Goal: Navigation & Orientation: Understand site structure

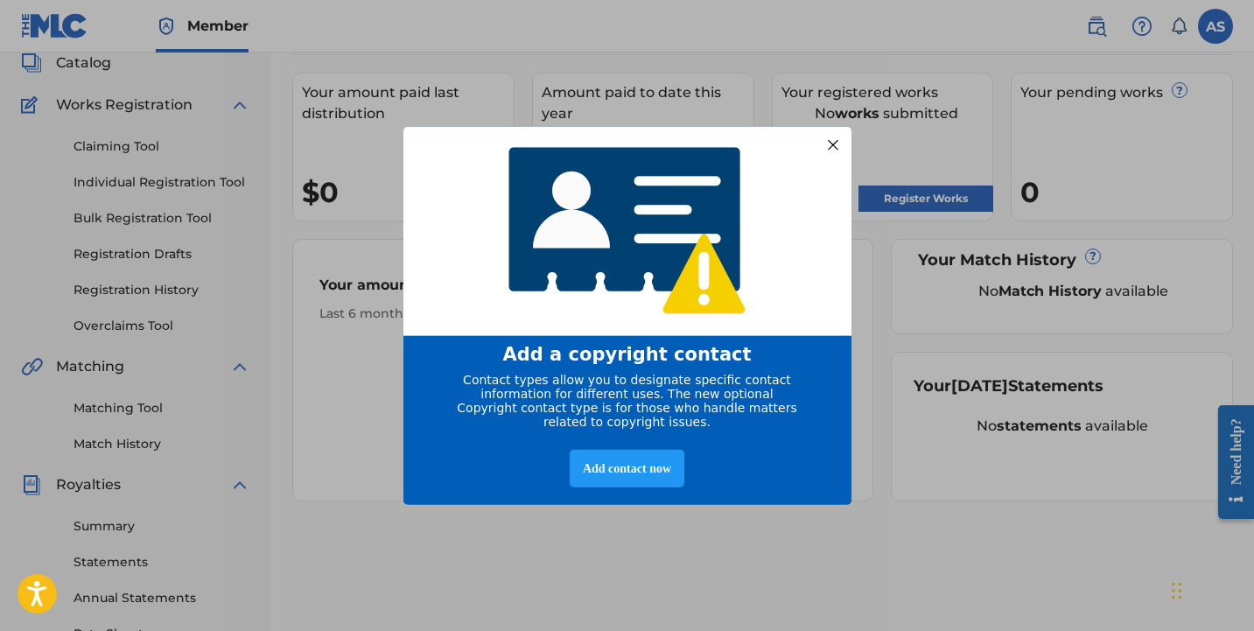
click at [831, 133] on div at bounding box center [832, 144] width 23 height 23
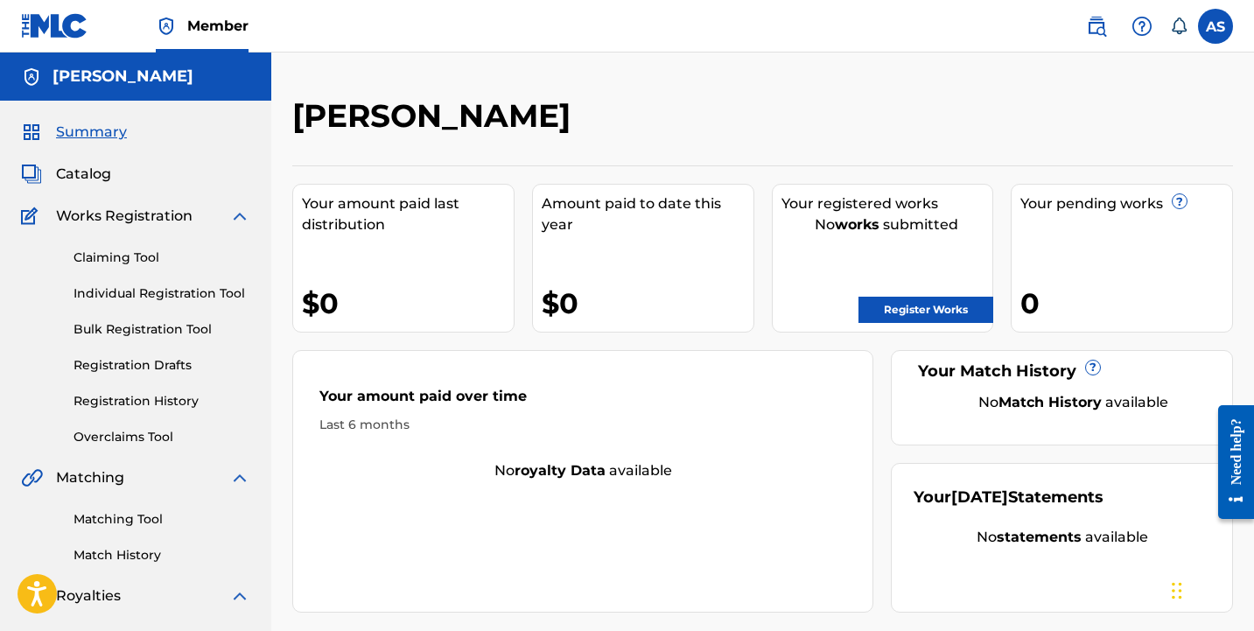
click at [85, 180] on span "Catalog" at bounding box center [83, 174] width 55 height 21
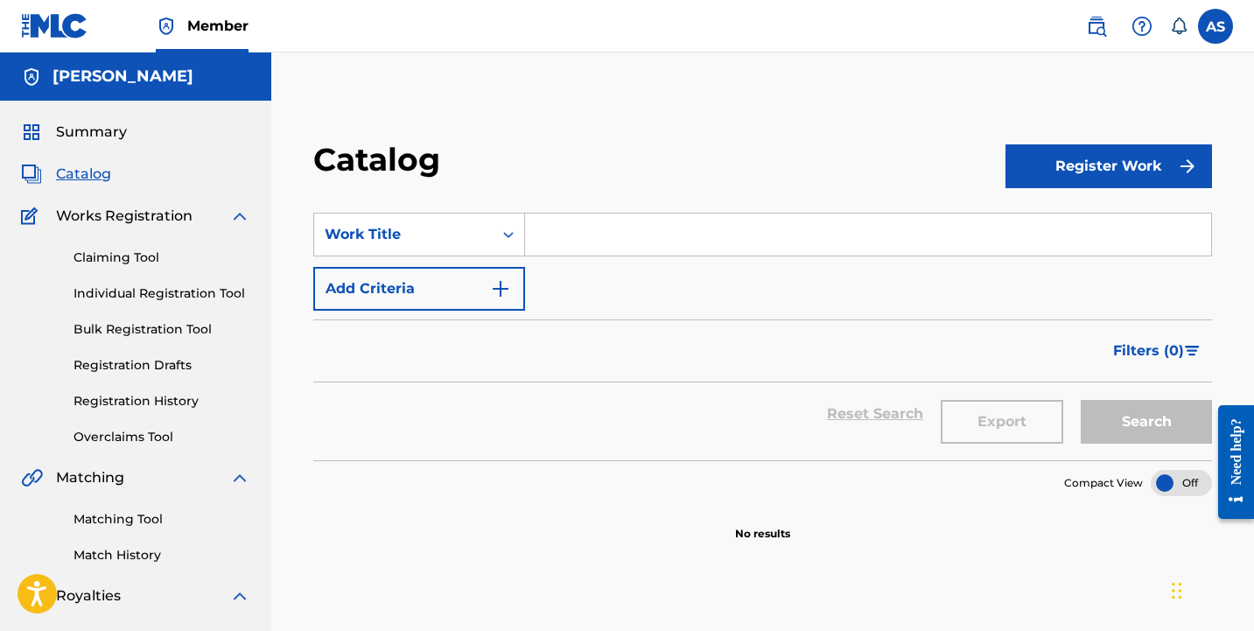
click at [88, 134] on span "Summary" at bounding box center [91, 132] width 71 height 21
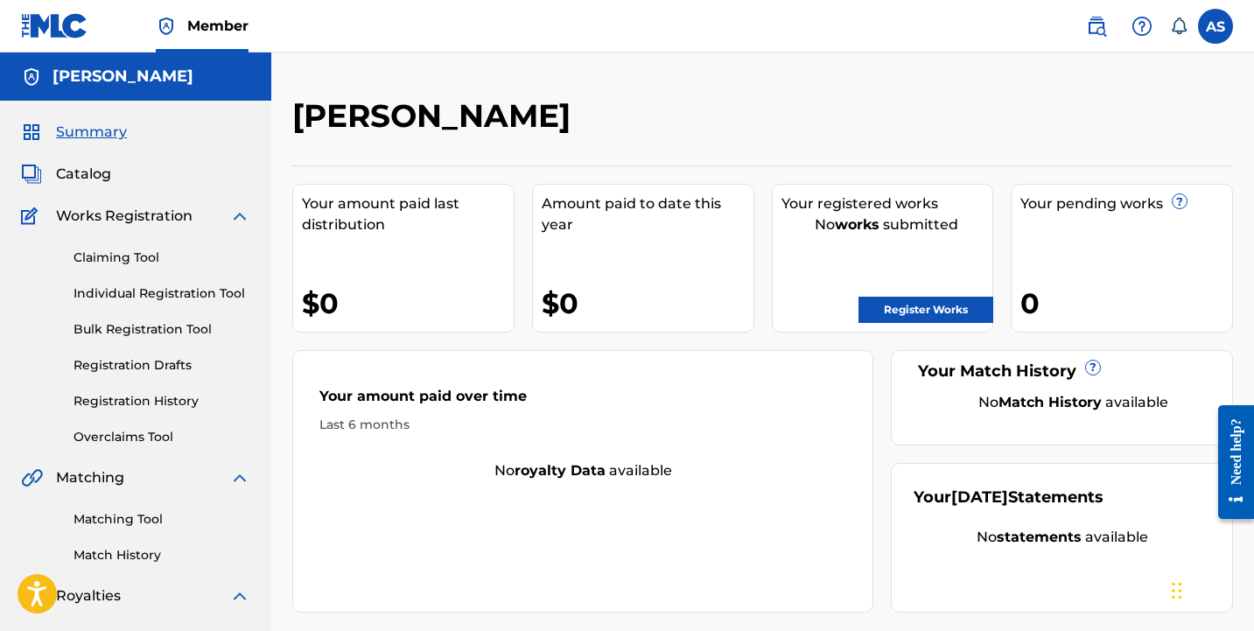
click at [392, 251] on div "Your amount paid last distribution $0" at bounding box center [403, 258] width 222 height 149
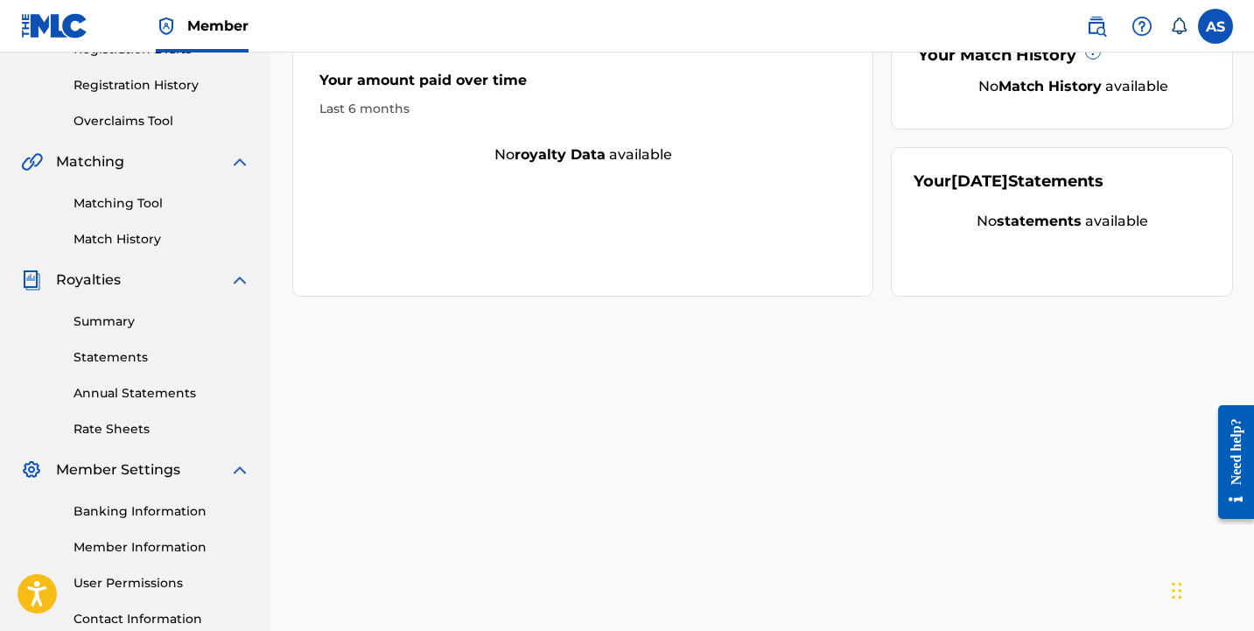
scroll to position [329, 0]
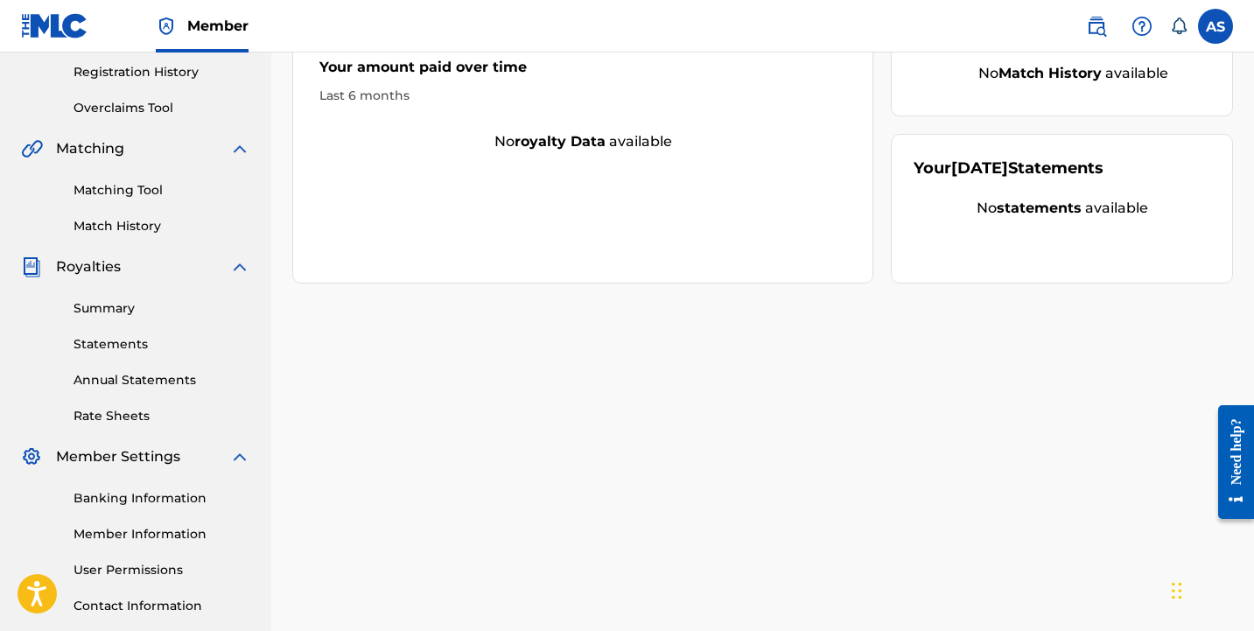
click at [122, 383] on link "Annual Statements" at bounding box center [162, 380] width 177 height 18
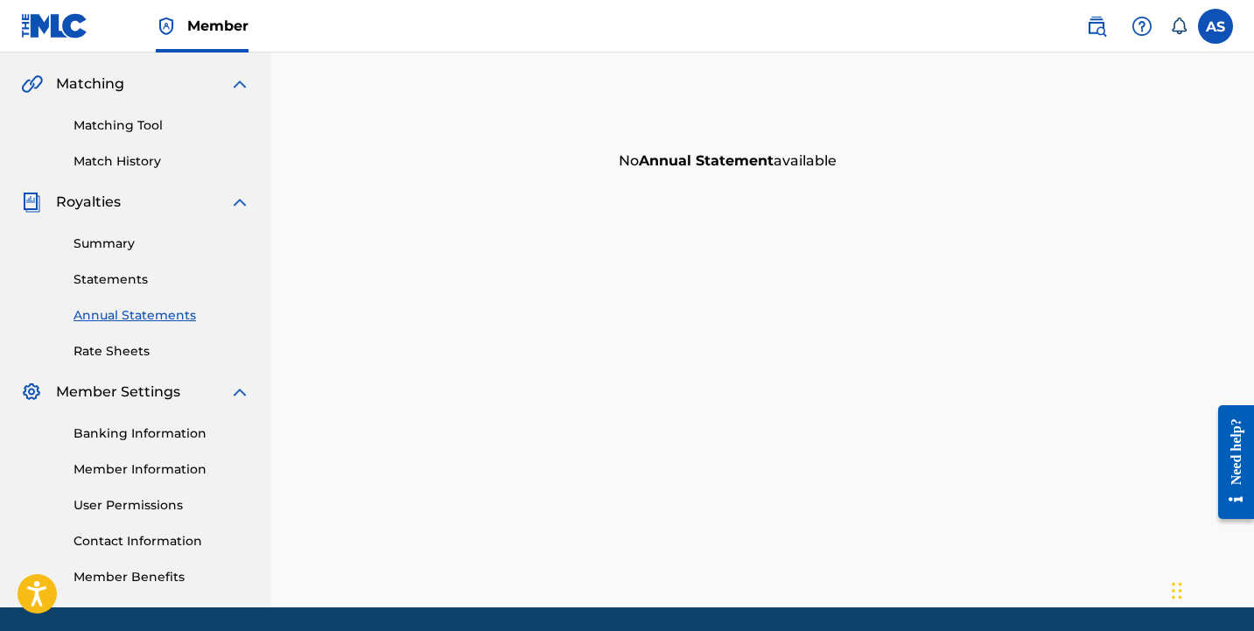
scroll to position [396, 0]
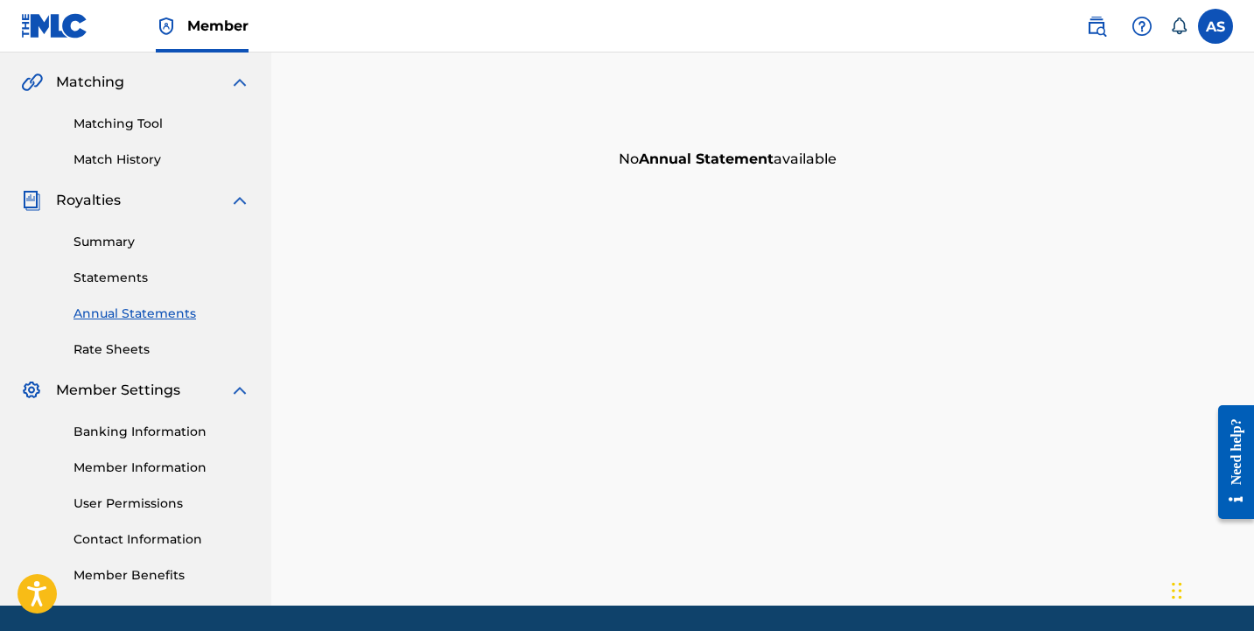
click at [116, 438] on link "Banking Information" at bounding box center [162, 432] width 177 height 18
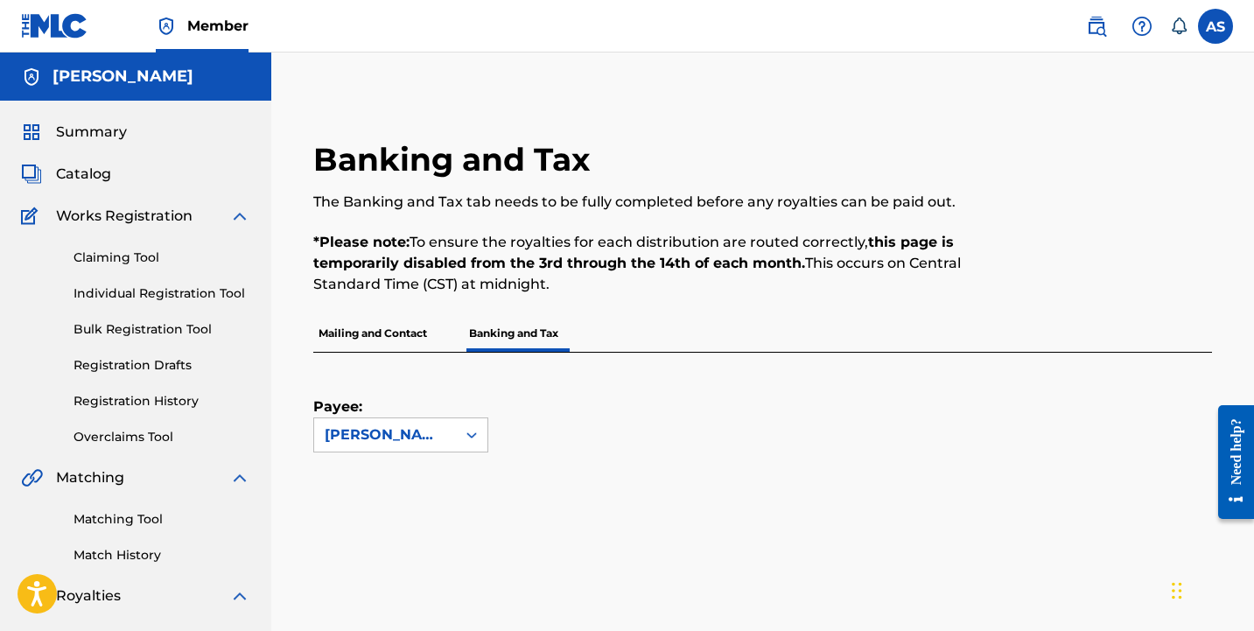
click at [388, 337] on p "Mailing and Contact" at bounding box center [372, 333] width 119 height 37
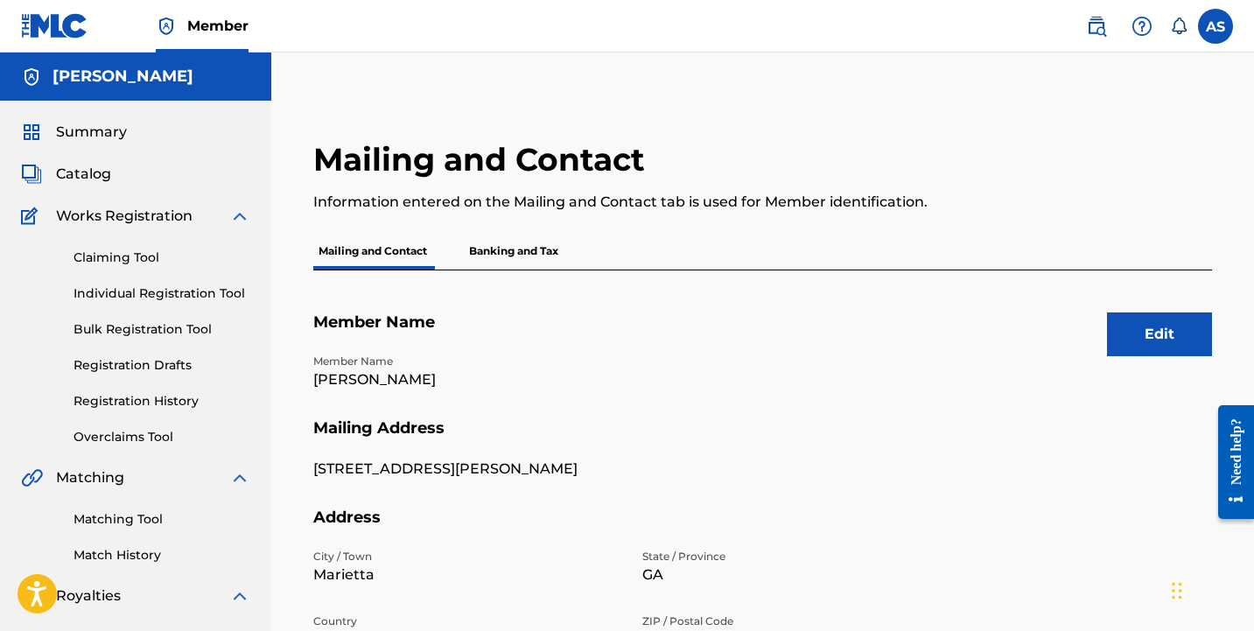
click at [510, 253] on p "Banking and Tax" at bounding box center [514, 251] width 100 height 37
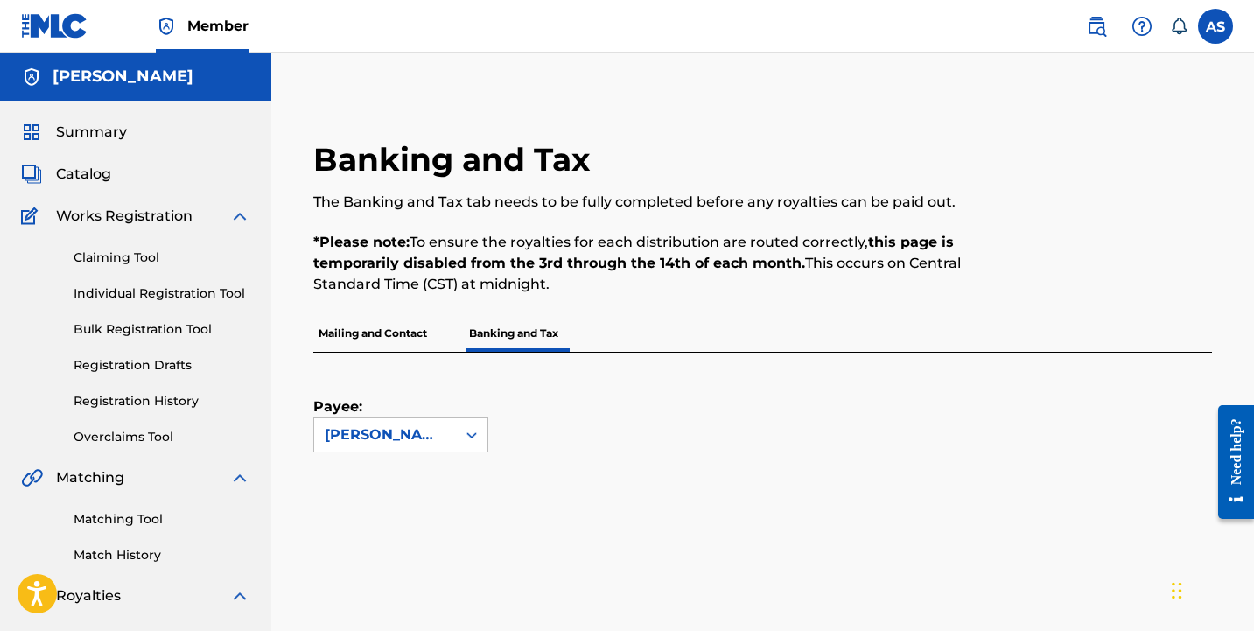
scroll to position [64, 0]
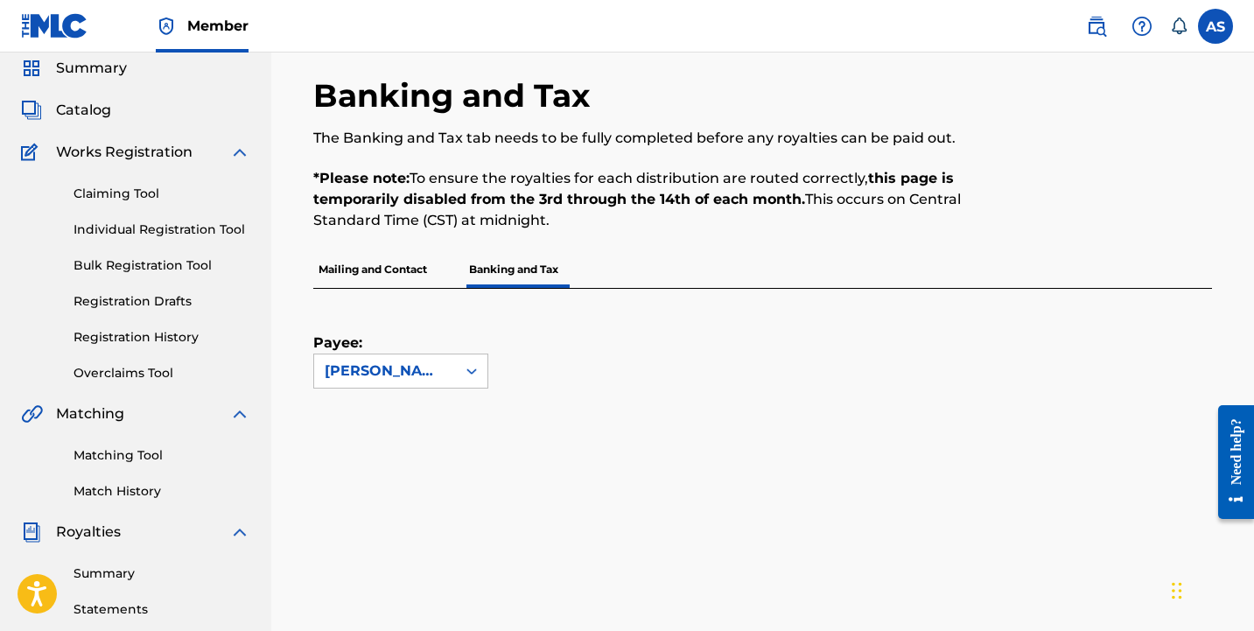
drag, startPoint x: 587, startPoint y: 180, endPoint x: 738, endPoint y: 212, distance: 153.8
click at [738, 212] on p "*Please note: To ensure the royalties for each distribution are routed correctl…" at bounding box center [659, 199] width 692 height 63
drag, startPoint x: 687, startPoint y: 219, endPoint x: 682, endPoint y: 178, distance: 41.5
click at [682, 178] on p "*Please note: To ensure the royalties for each distribution are routed correctl…" at bounding box center [659, 199] width 692 height 63
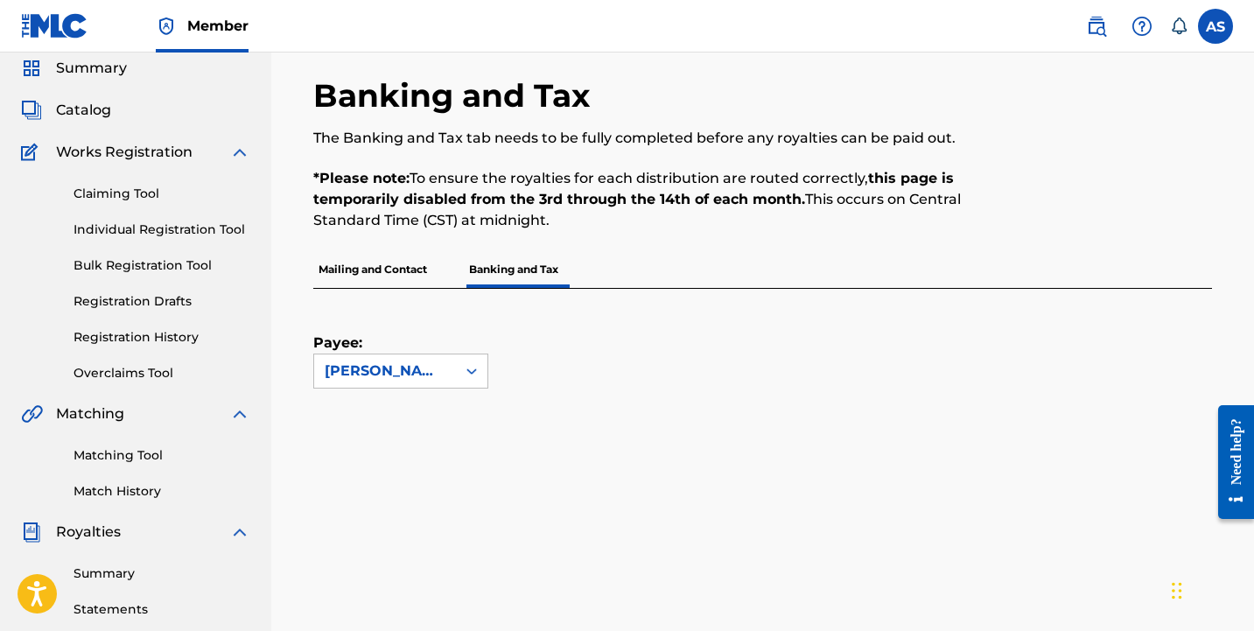
click at [682, 178] on p "*Please note: To ensure the royalties for each distribution are routed correctl…" at bounding box center [659, 199] width 692 height 63
drag, startPoint x: 623, startPoint y: 193, endPoint x: 760, endPoint y: 221, distance: 139.4
click at [760, 221] on p "*Please note: To ensure the royalties for each distribution are routed correctl…" at bounding box center [659, 199] width 692 height 63
drag, startPoint x: 584, startPoint y: 175, endPoint x: 670, endPoint y: 175, distance: 86.6
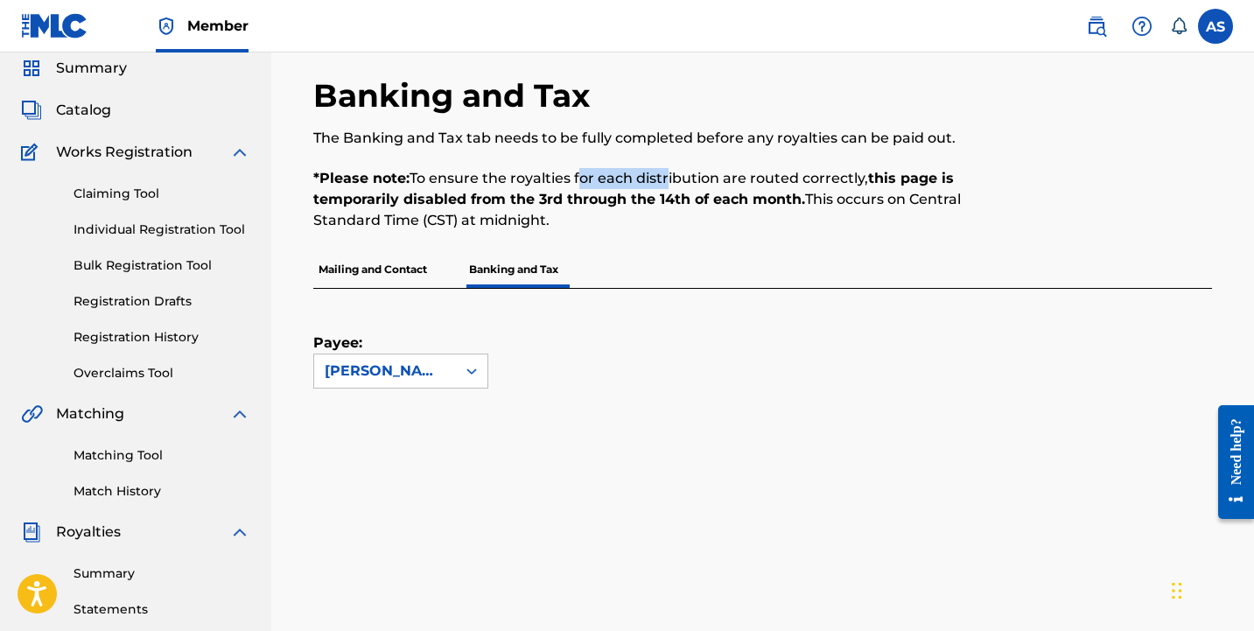
click at [670, 175] on p "*Please note: To ensure the royalties for each distribution are routed correctl…" at bounding box center [659, 199] width 692 height 63
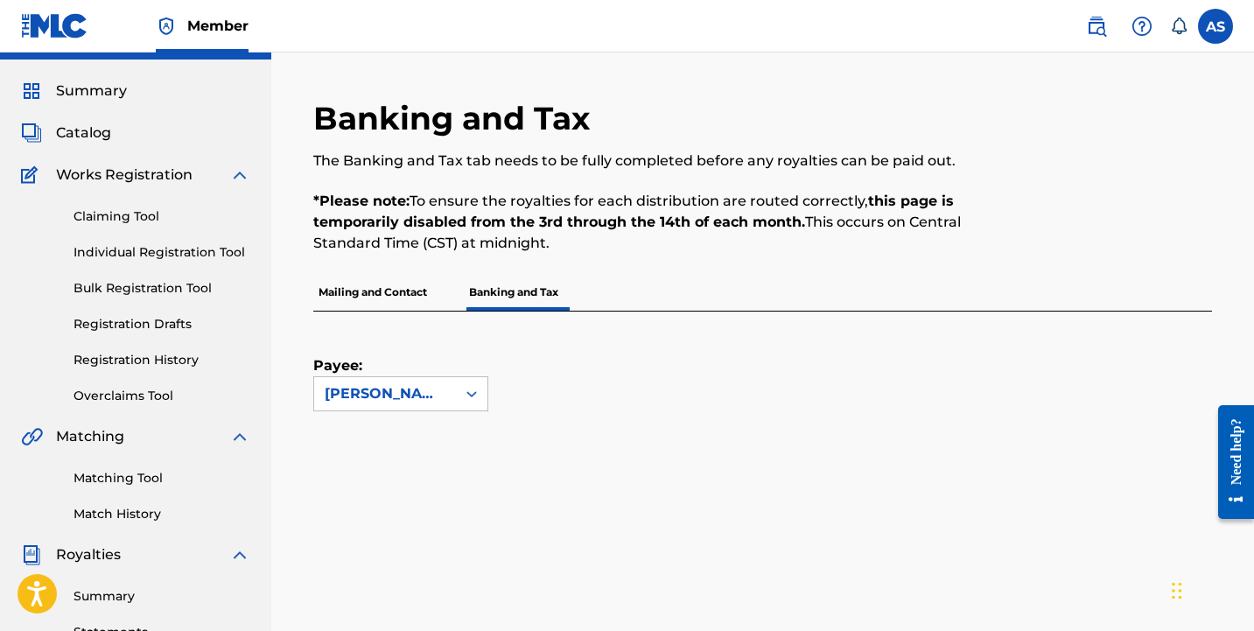
scroll to position [0, 0]
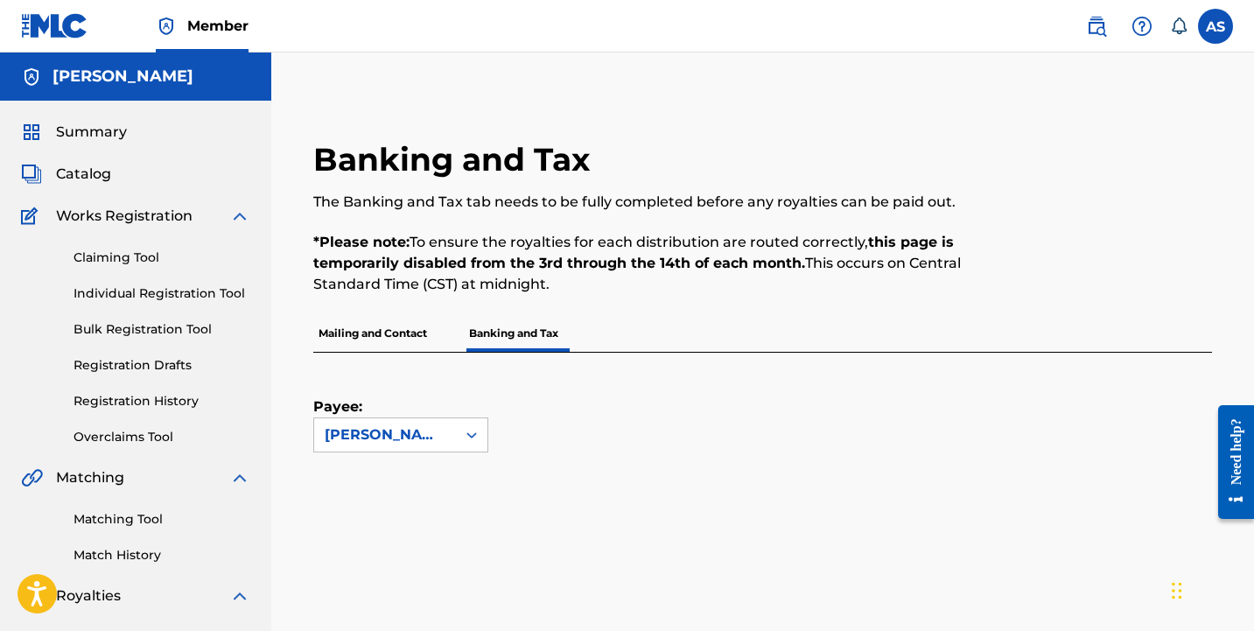
click at [122, 287] on link "Individual Registration Tool" at bounding box center [162, 293] width 177 height 18
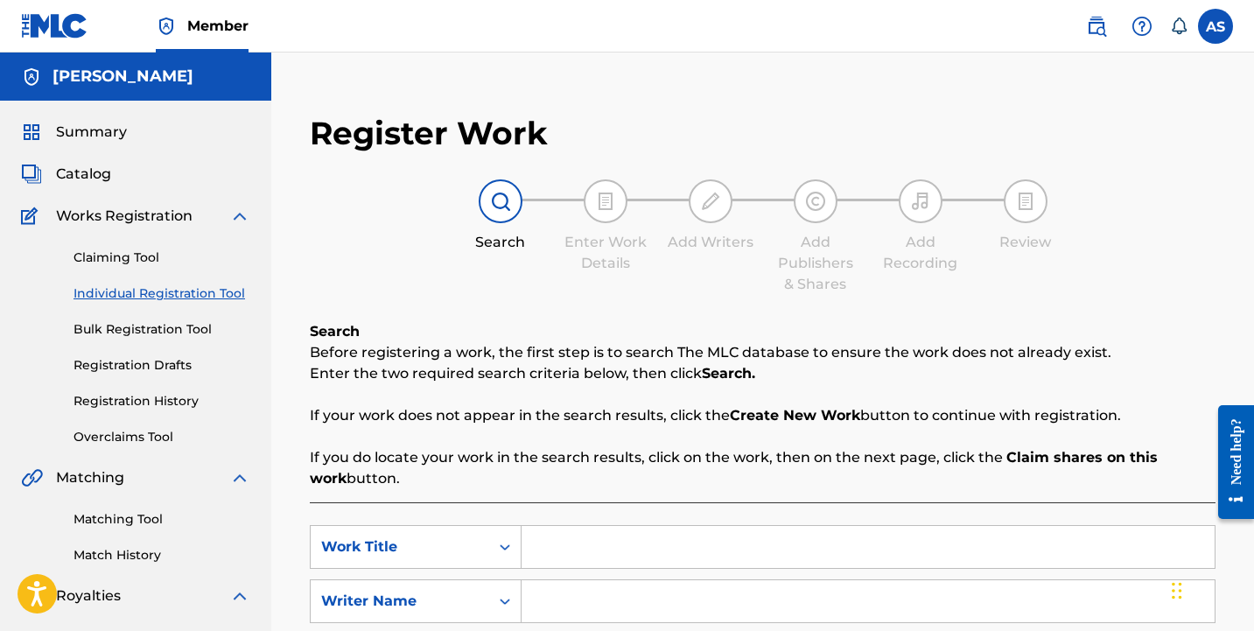
click at [128, 256] on link "Claiming Tool" at bounding box center [162, 258] width 177 height 18
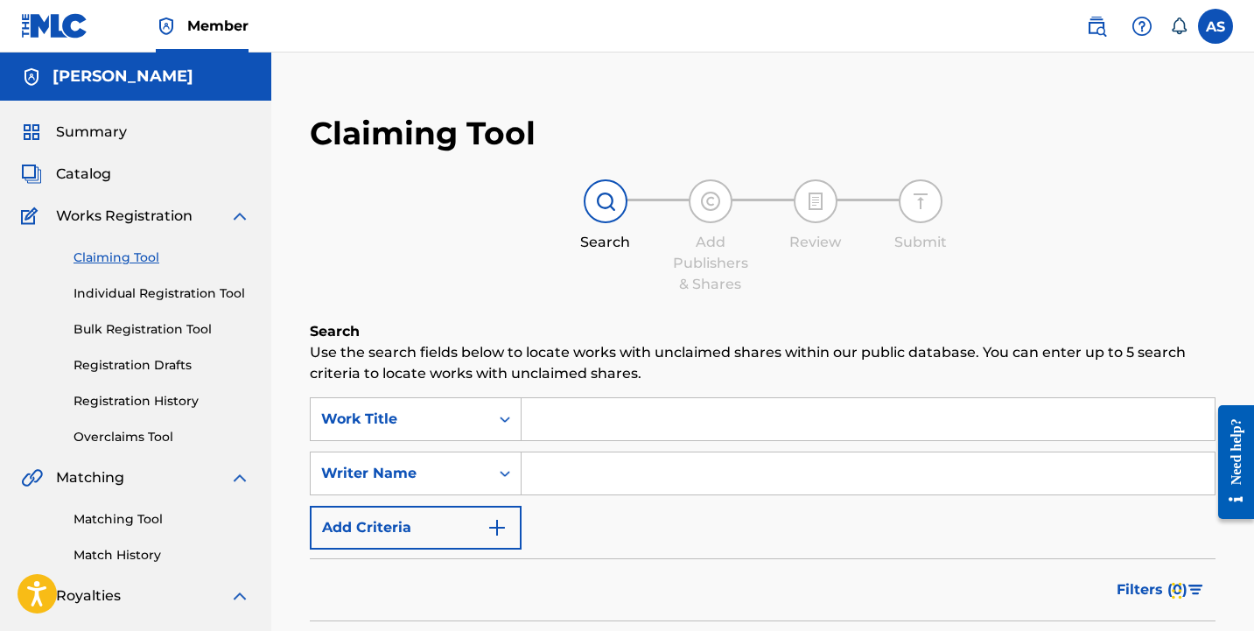
click at [133, 214] on span "Works Registration" at bounding box center [124, 216] width 137 height 21
click at [25, 216] on img at bounding box center [32, 216] width 23 height 21
click at [95, 175] on span "Catalog" at bounding box center [83, 174] width 55 height 21
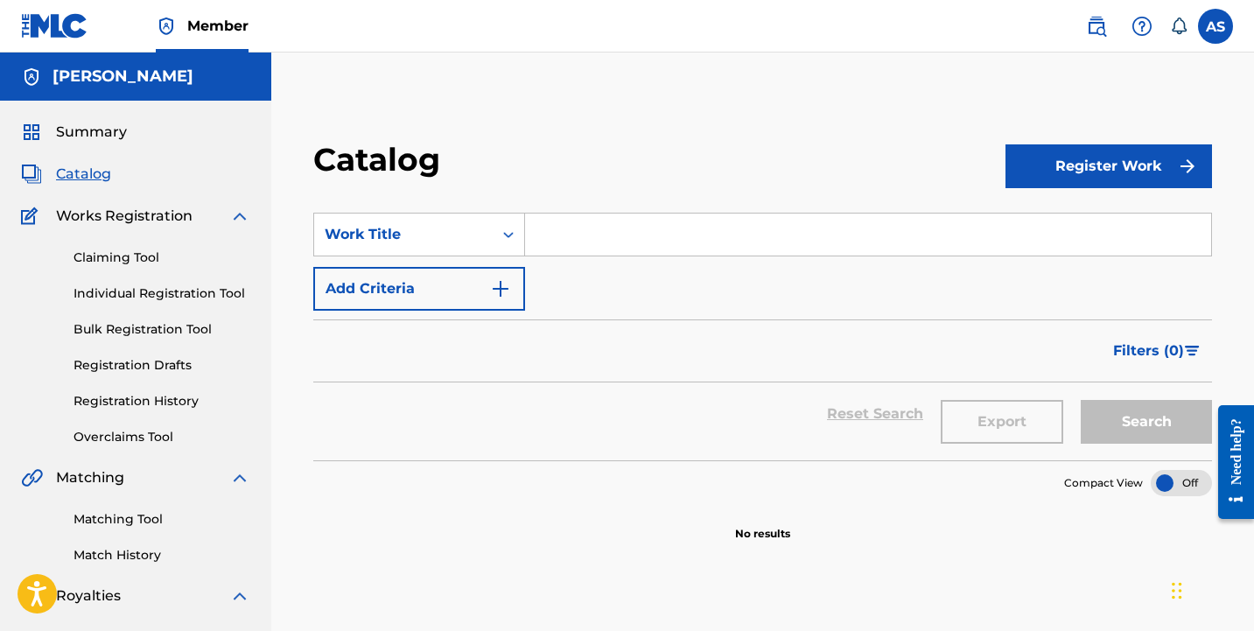
click at [85, 131] on span "Summary" at bounding box center [91, 132] width 71 height 21
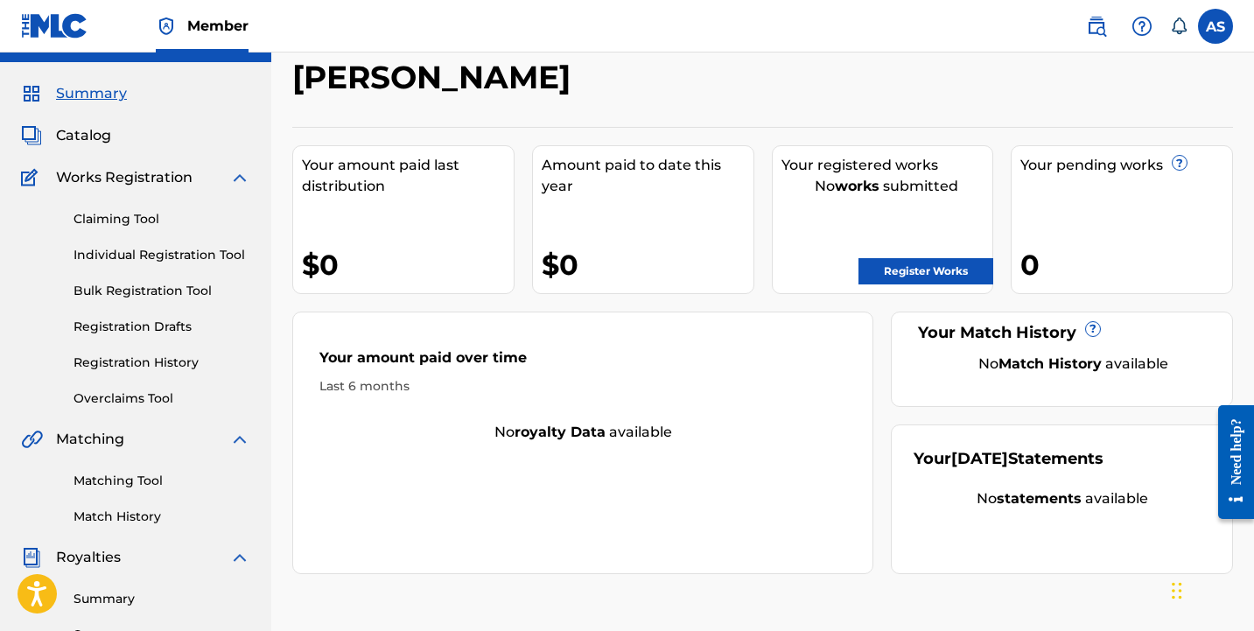
scroll to position [27, 0]
